Goal: Information Seeking & Learning: Learn about a topic

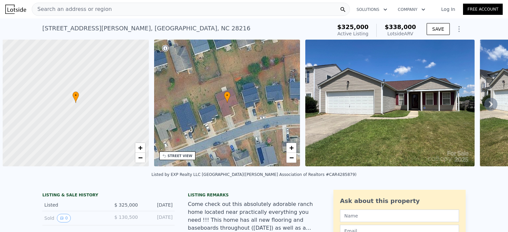
click at [98, 14] on div "Search an address or region" at bounding box center [72, 9] width 80 height 13
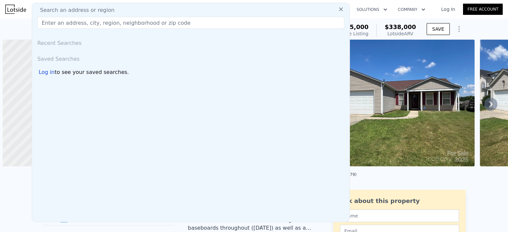
scroll to position [0, 3]
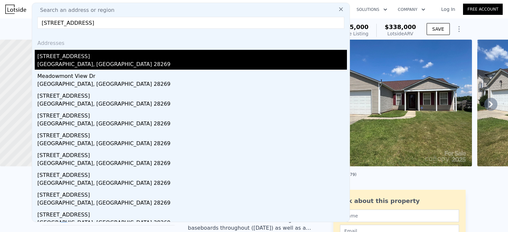
type input "[STREET_ADDRESS]"
click at [97, 58] on div "[STREET_ADDRESS]" at bounding box center [191, 55] width 309 height 11
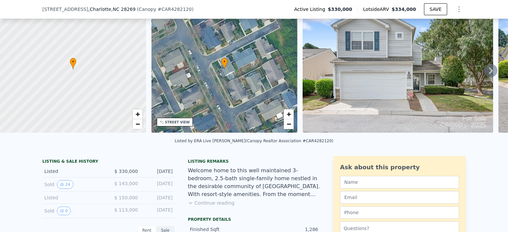
scroll to position [63, 0]
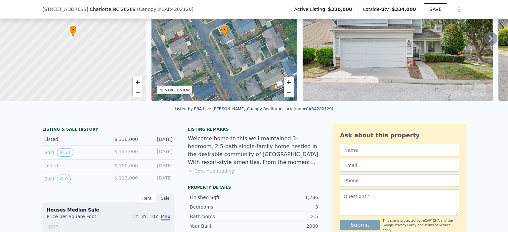
click at [222, 174] on button "Continue reading" at bounding box center [211, 171] width 47 height 7
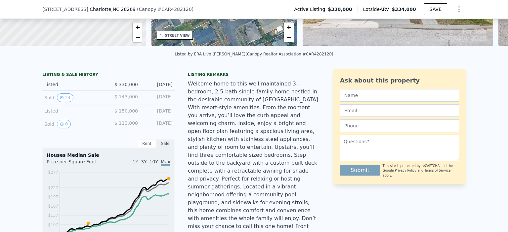
scroll to position [130, 0]
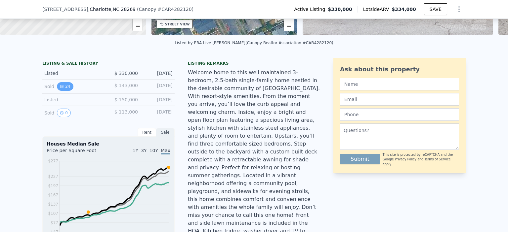
click at [62, 91] on button "24" at bounding box center [65, 86] width 16 height 9
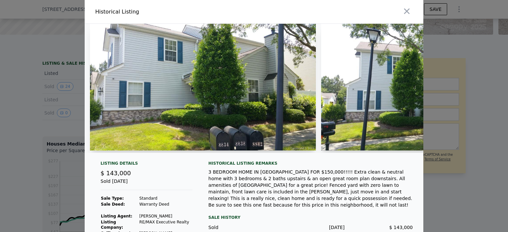
click at [42, 177] on div at bounding box center [254, 116] width 508 height 232
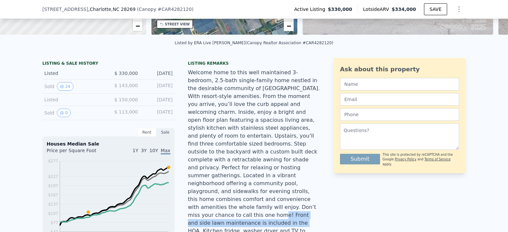
drag, startPoint x: 287, startPoint y: 189, endPoint x: 286, endPoint y: 196, distance: 7.1
click at [286, 196] on div "Welcome home to this well maintained 3-bedroom, 2.5-bath single-family home nes…" at bounding box center [254, 156] width 132 height 174
copy div "Front and side lawn maintenance is included in the HOA"
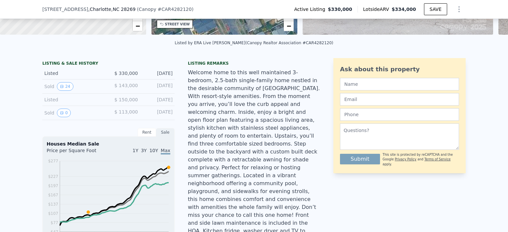
click at [279, 173] on div "Welcome home to this well maintained 3-bedroom, 2.5-bath single-family home nes…" at bounding box center [254, 156] width 132 height 174
click at [62, 89] on button "24" at bounding box center [65, 86] width 16 height 9
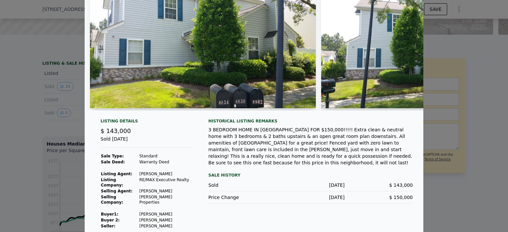
scroll to position [43, 0]
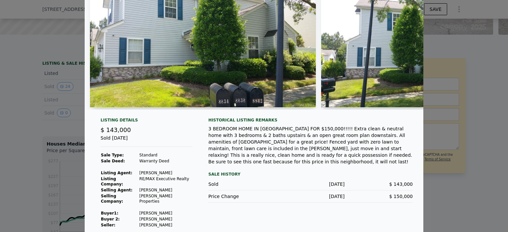
click at [221, 96] on img at bounding box center [203, 44] width 226 height 127
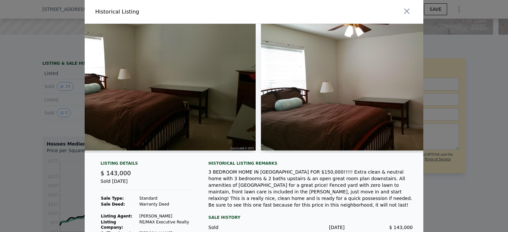
scroll to position [0, 2665]
